Goal: Find specific page/section: Find specific page/section

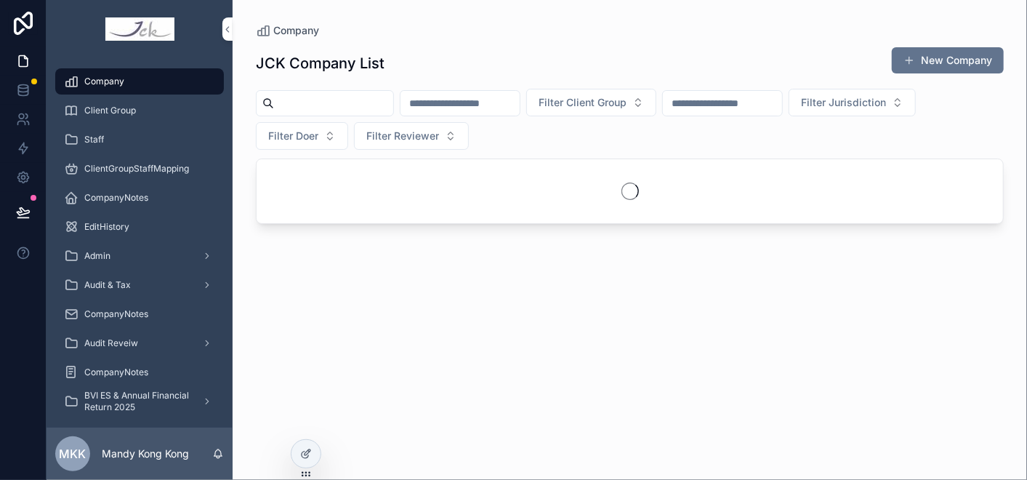
click at [317, 103] on input "scrollable content" at bounding box center [333, 103] width 119 height 20
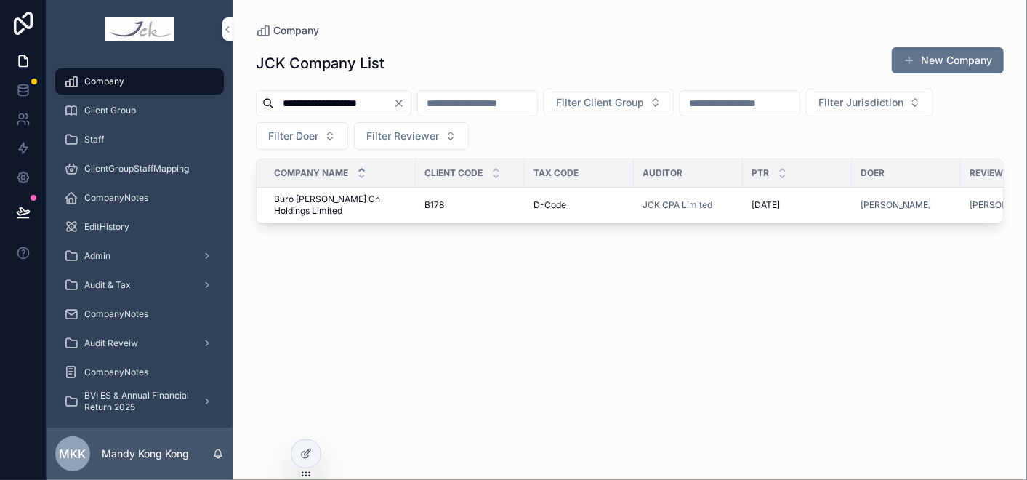
type input "**********"
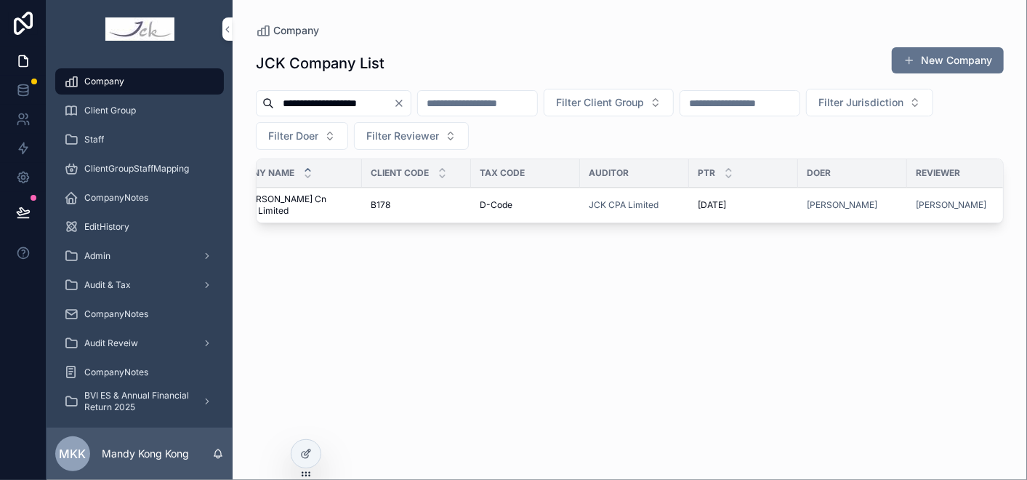
scroll to position [0, 382]
